Goal: Find specific page/section: Find specific page/section

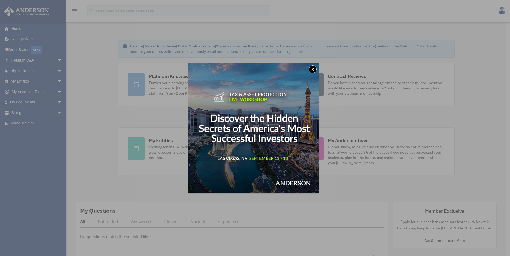
click at [311, 67] on img at bounding box center [254, 128] width 130 height 130
click at [315, 69] on button "x" at bounding box center [313, 69] width 8 height 8
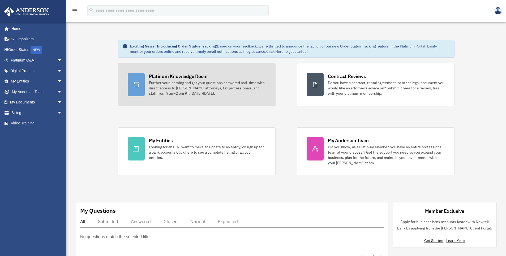
click at [219, 96] on div "Further your learning and get your questions answered real-time with direct acc…" at bounding box center [207, 88] width 117 height 16
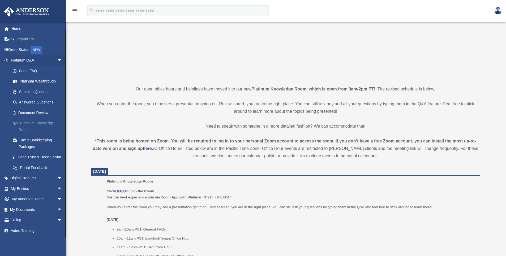
scroll to position [5, 0]
click at [27, 202] on link "My Anderson Team arrow_drop_down" at bounding box center [37, 199] width 67 height 11
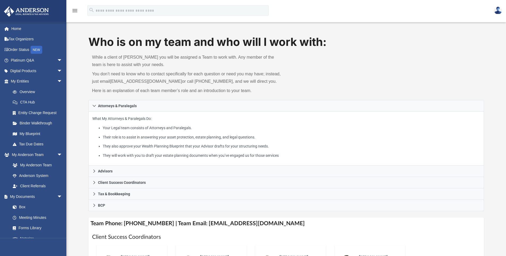
scroll to position [4, 0]
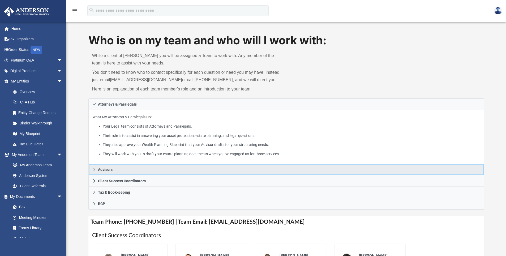
click at [93, 167] on link "Advisors" at bounding box center [286, 169] width 396 height 11
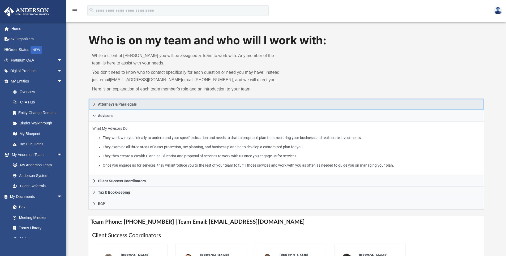
click at [92, 103] on link "Attorneys & Paralegals" at bounding box center [286, 105] width 396 height 12
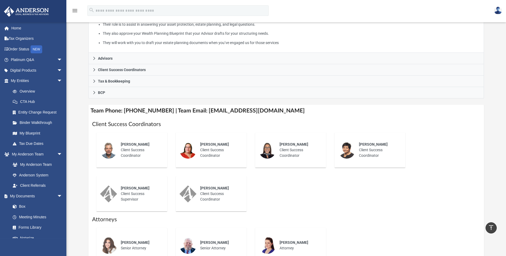
scroll to position [85, 0]
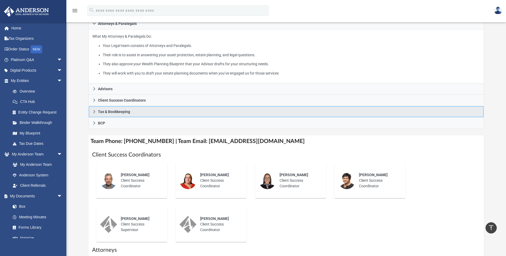
click at [108, 112] on span "Tax & Bookkeeping" at bounding box center [114, 112] width 32 height 4
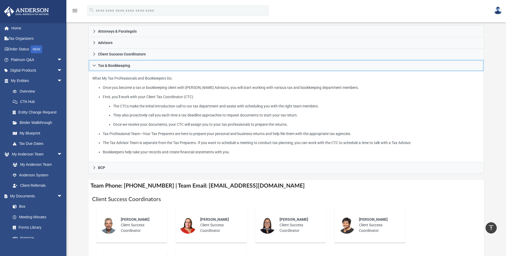
scroll to position [77, 0]
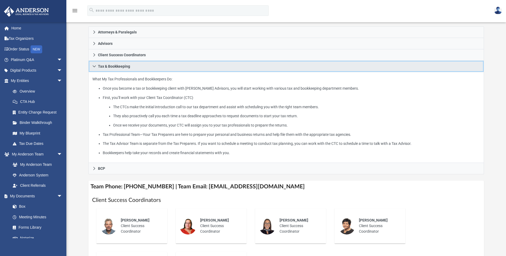
click at [96, 67] on icon at bounding box center [94, 67] width 4 height 4
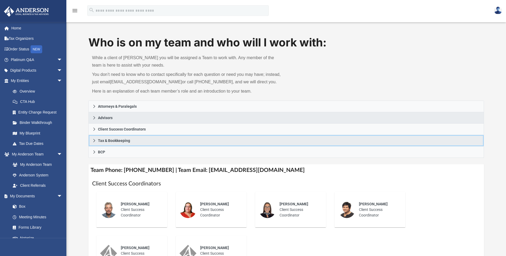
scroll to position [0, 0]
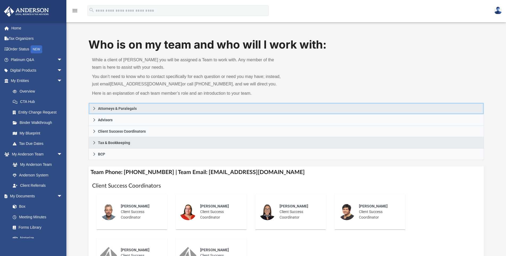
click at [104, 109] on span "Attorneys & Paralegals" at bounding box center [117, 109] width 39 height 4
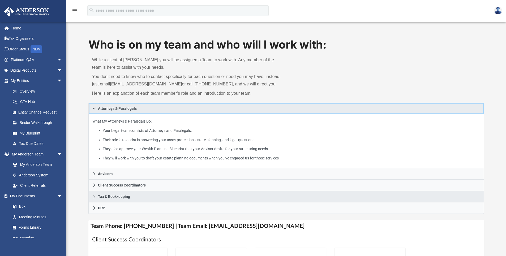
click at [104, 109] on span "Attorneys & Paralegals" at bounding box center [117, 109] width 39 height 4
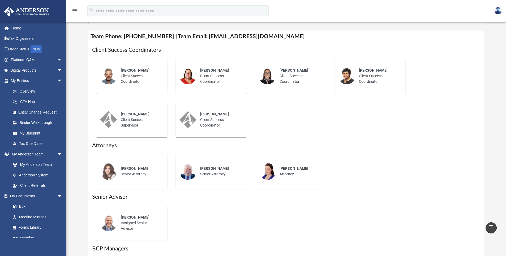
scroll to position [55, 0]
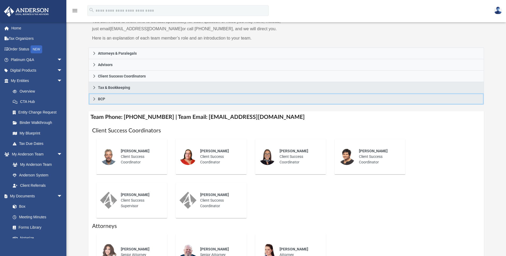
click at [97, 99] on link "BCP" at bounding box center [286, 99] width 396 height 11
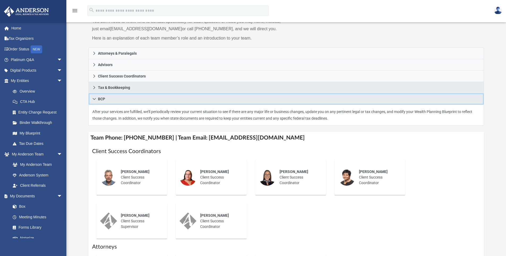
click at [96, 98] on link "BCP" at bounding box center [286, 99] width 396 height 11
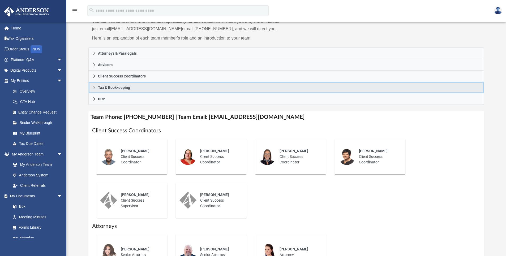
click at [100, 89] on span "Tax & Bookkeeping" at bounding box center [114, 88] width 32 height 4
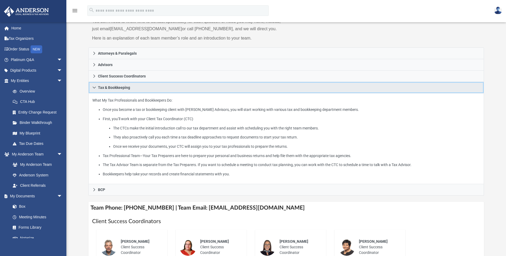
click at [100, 89] on span "Tax & Bookkeeping" at bounding box center [114, 88] width 32 height 4
